Goal: Find specific page/section

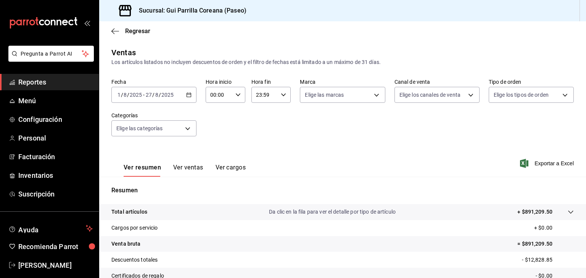
scroll to position [87, 0]
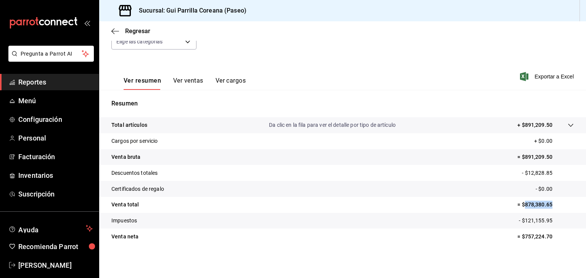
click at [39, 84] on span "Reportes" at bounding box center [55, 82] width 74 height 10
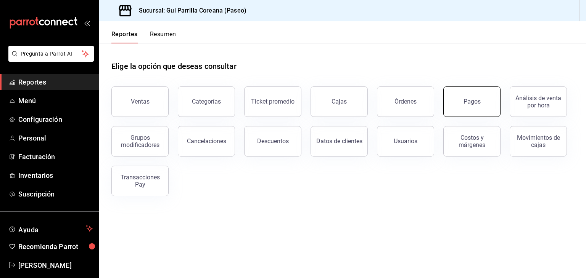
click at [471, 100] on div "Pagos" at bounding box center [471, 101] width 17 height 7
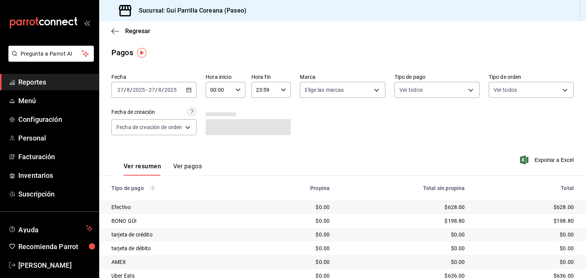
drag, startPoint x: 29, startPoint y: 79, endPoint x: 84, endPoint y: 90, distance: 56.1
click at [29, 79] on span "Reportes" at bounding box center [55, 82] width 74 height 10
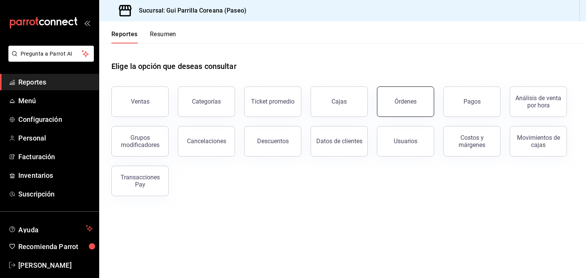
click at [407, 112] on button "Órdenes" at bounding box center [405, 102] width 57 height 31
